Goal: Transaction & Acquisition: Purchase product/service

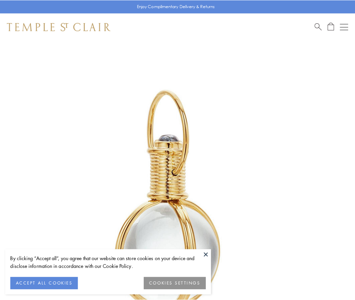
scroll to position [177, 0]
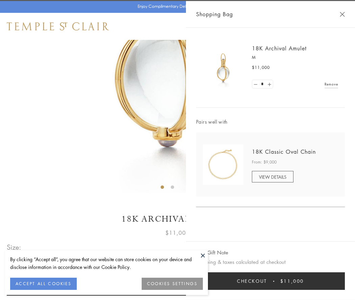
click at [271, 282] on button "Checkout $11,000" at bounding box center [270, 282] width 149 height 18
